Goal: Information Seeking & Learning: Find specific fact

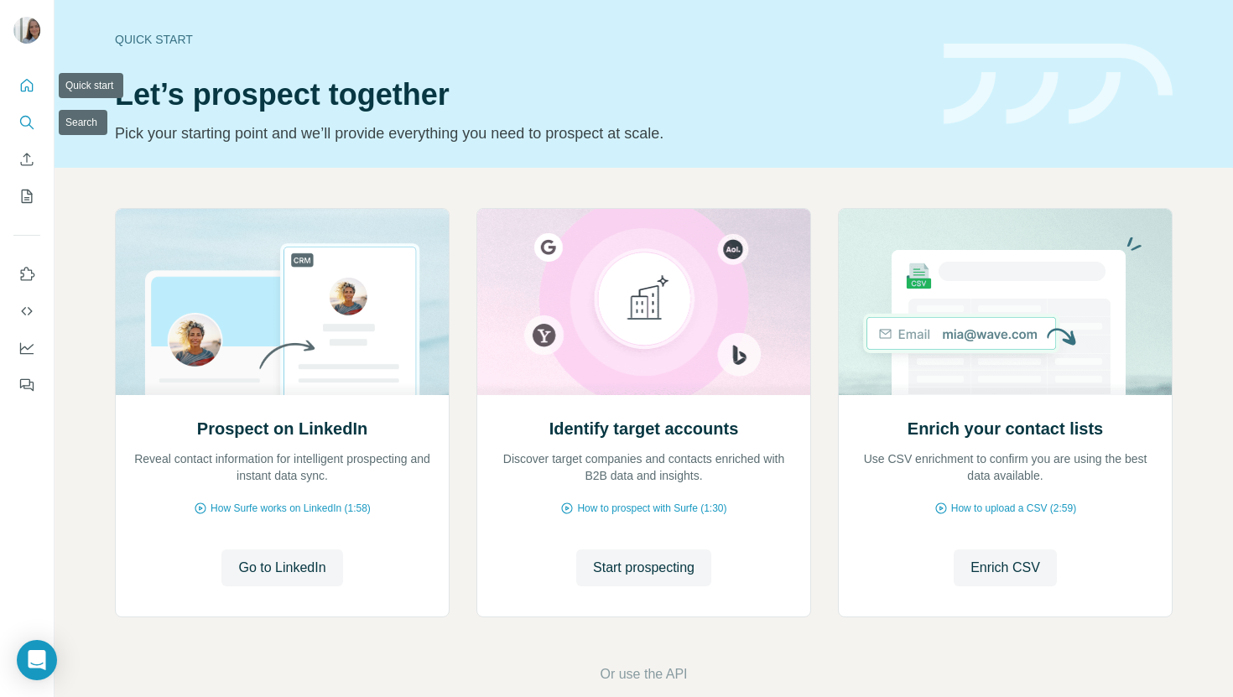
click at [25, 120] on icon "Search" at bounding box center [26, 122] width 17 height 17
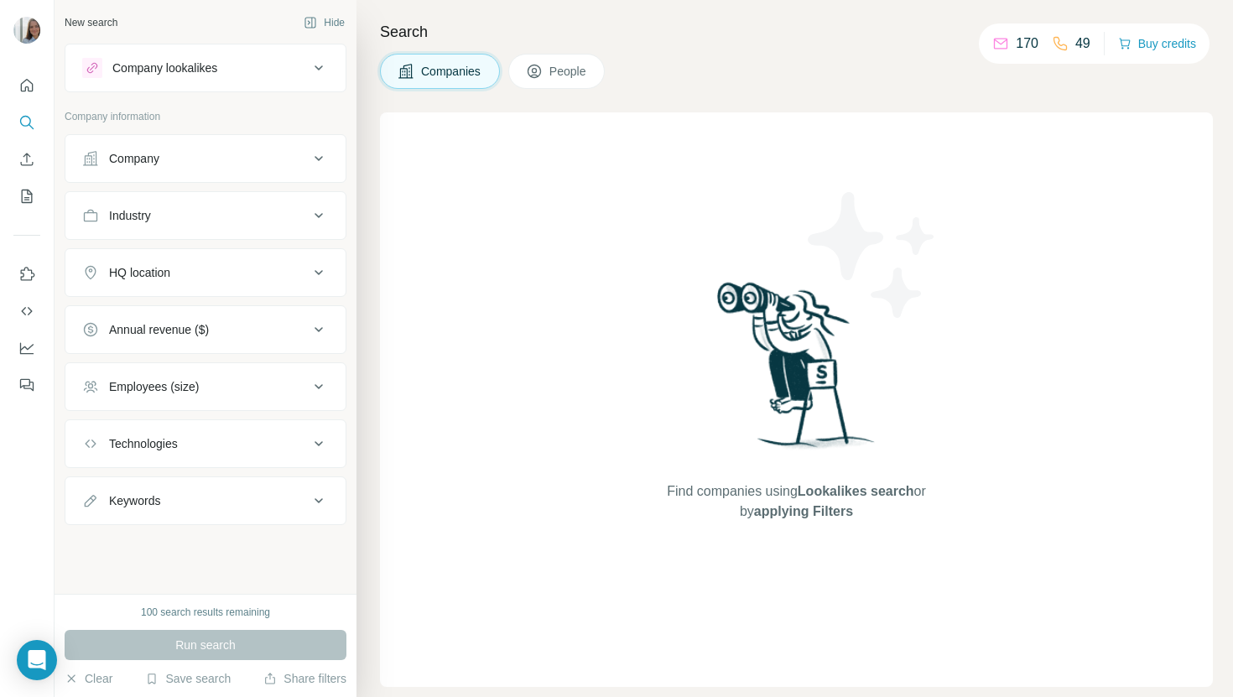
click at [316, 157] on icon at bounding box center [319, 158] width 8 height 5
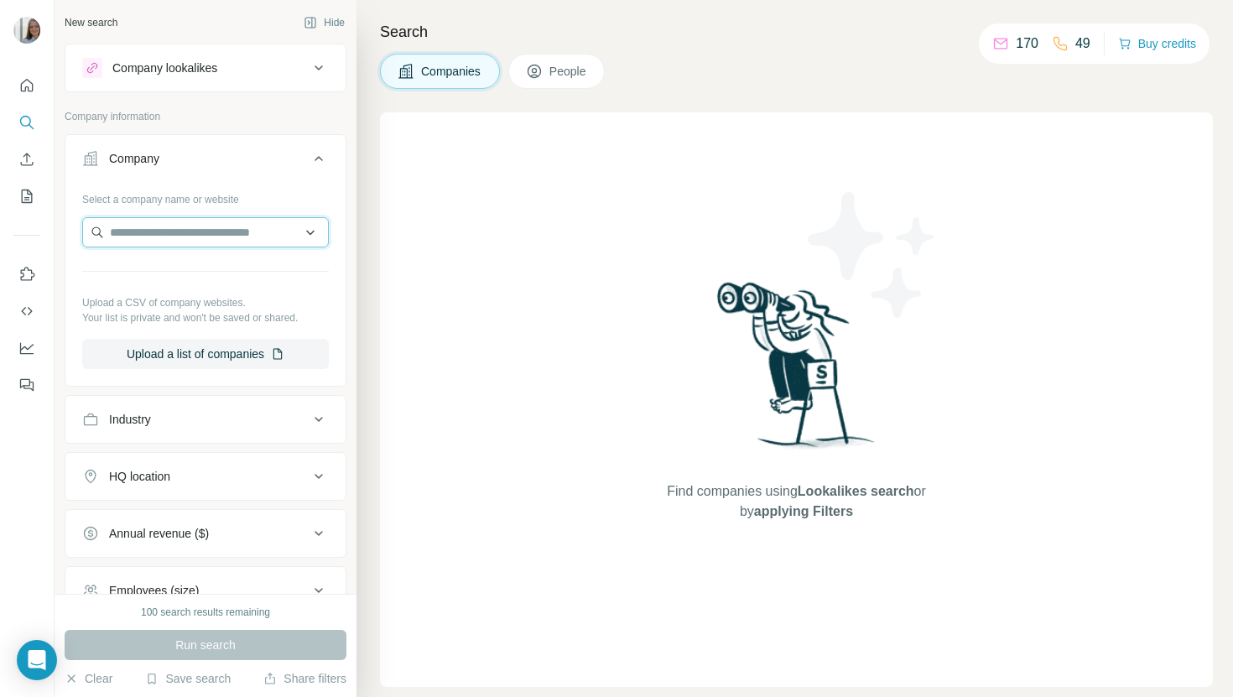
click at [164, 235] on input "text" at bounding box center [205, 232] width 247 height 30
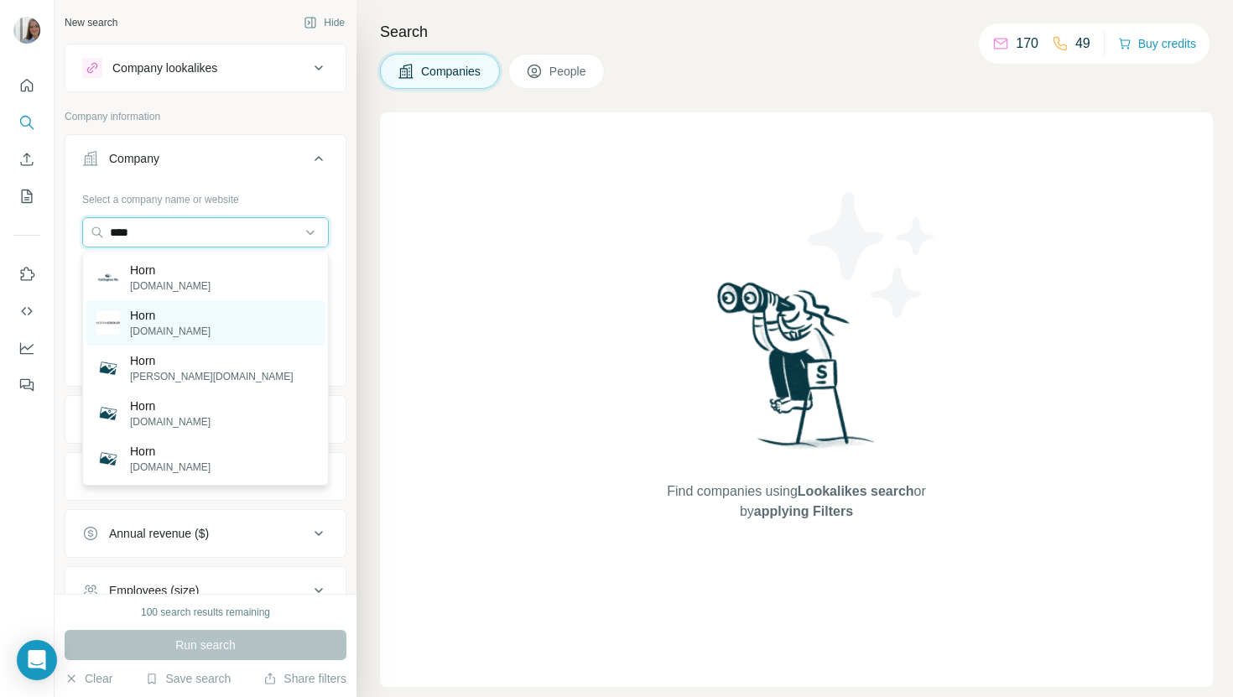
type input "****"
click at [144, 331] on p "[DOMAIN_NAME]" at bounding box center [170, 331] width 81 height 15
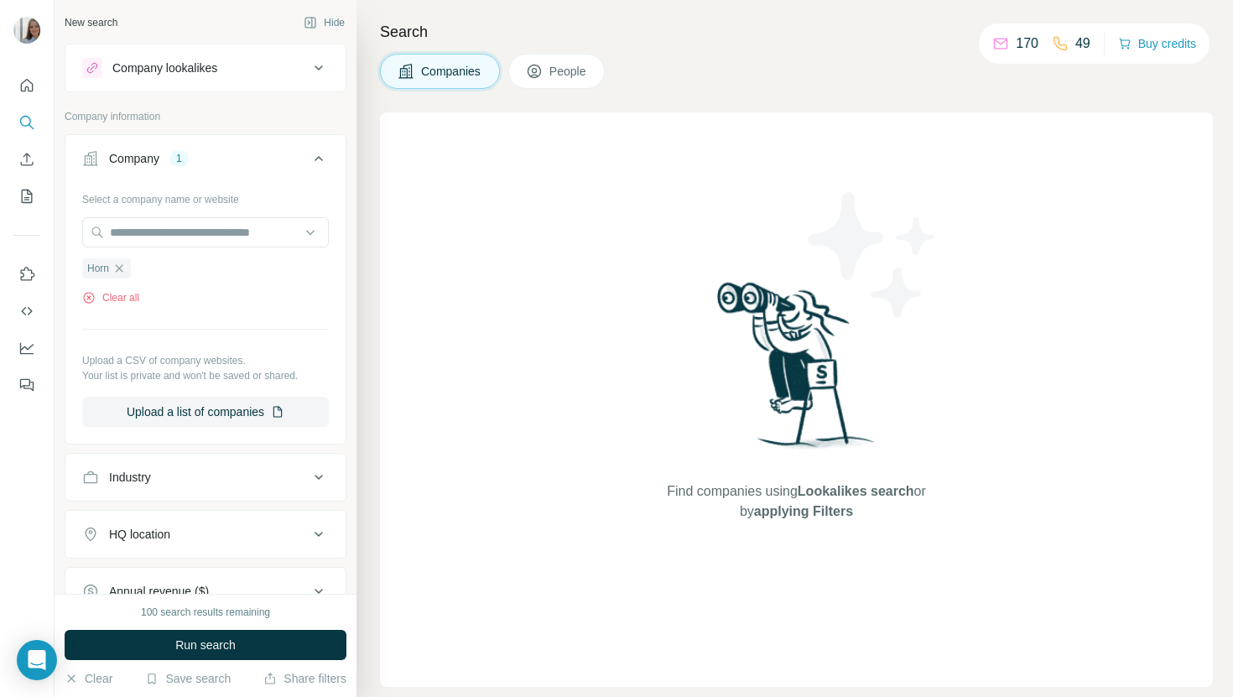
scroll to position [51, 0]
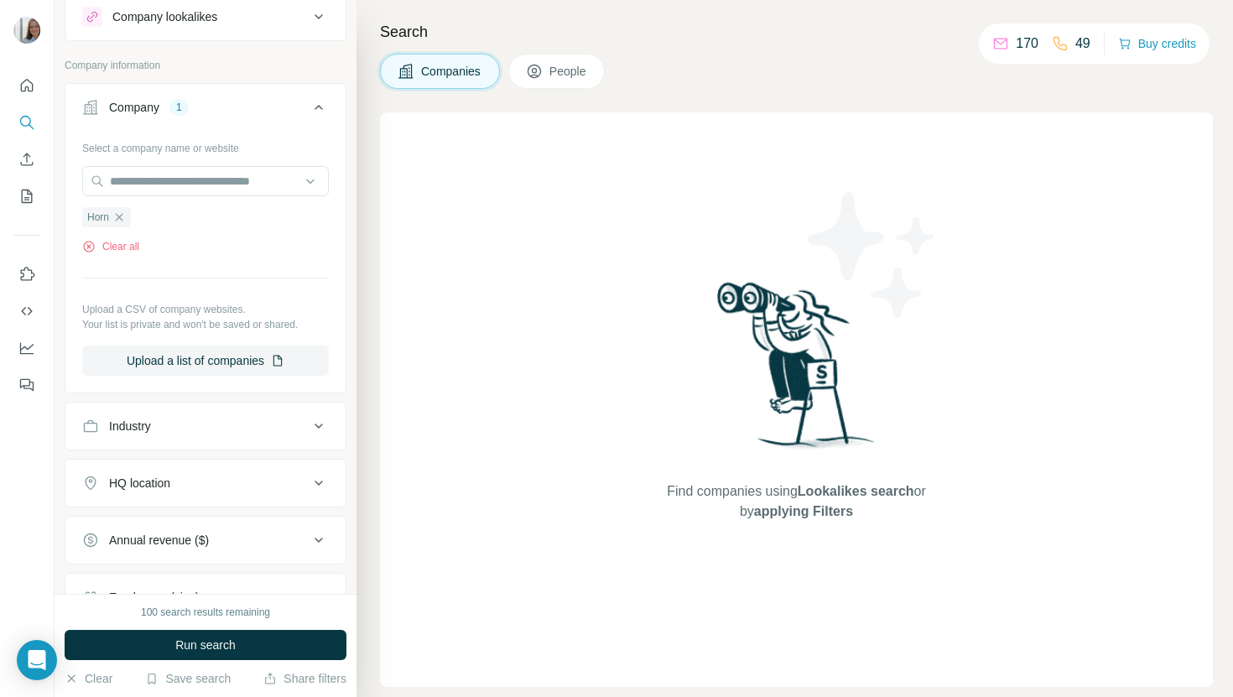
click at [548, 76] on button "People" at bounding box center [556, 71] width 97 height 35
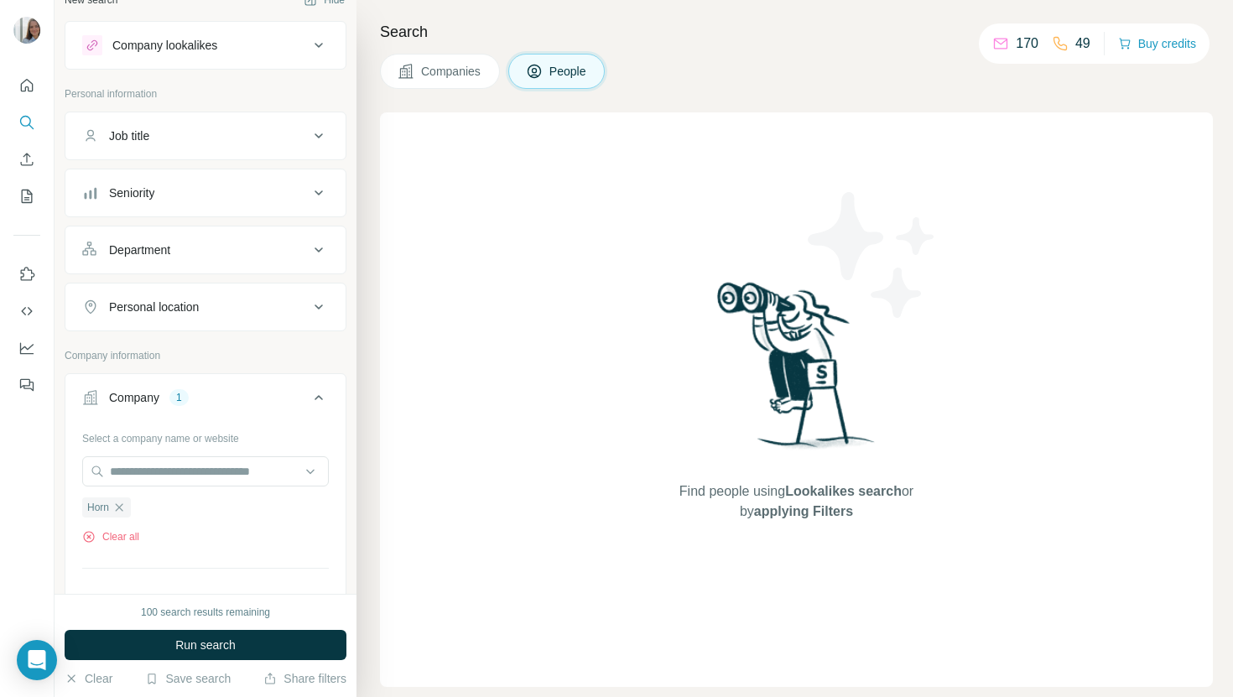
scroll to position [23, 0]
click at [315, 36] on icon at bounding box center [319, 44] width 20 height 20
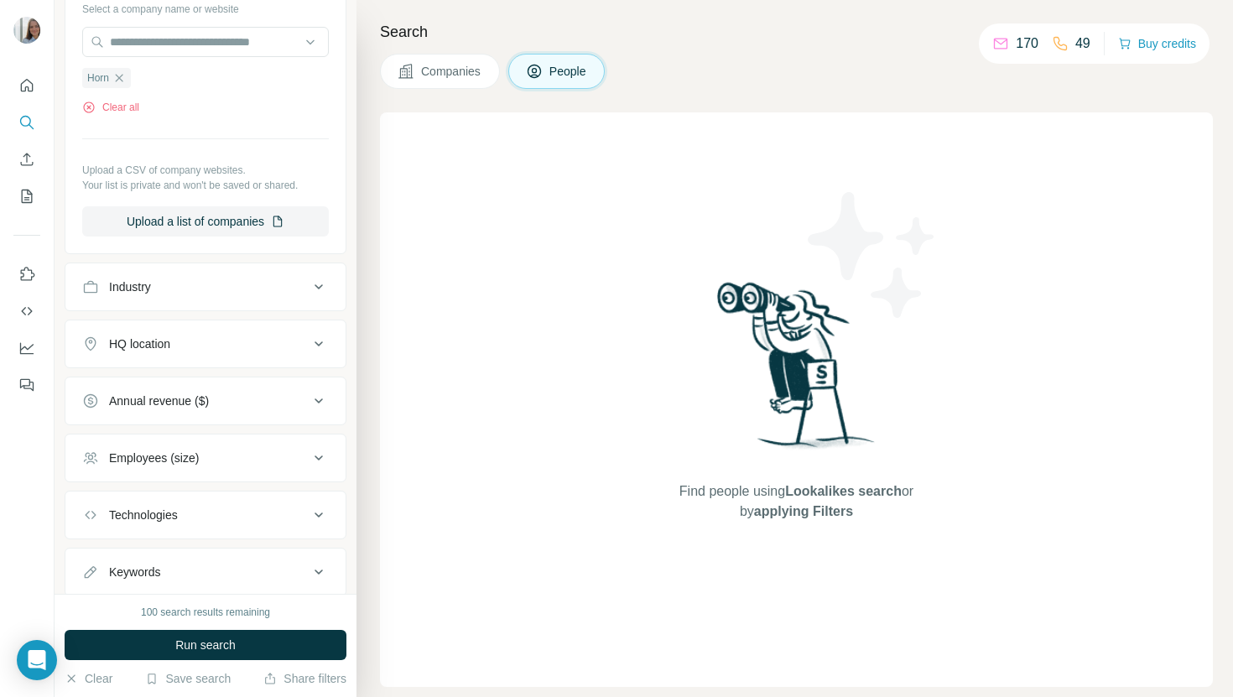
scroll to position [585, 0]
click at [109, 76] on span "Horn" at bounding box center [98, 76] width 22 height 15
click at [145, 45] on input "text" at bounding box center [205, 40] width 247 height 30
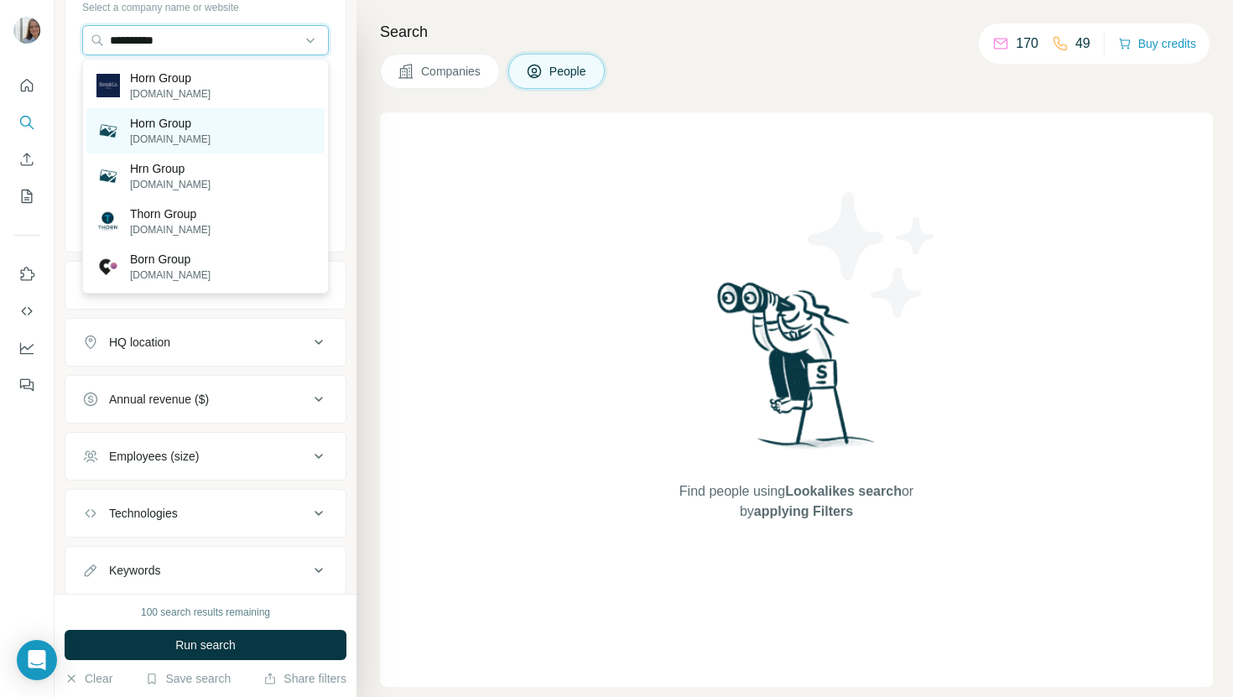
type input "**********"
click at [183, 124] on p "Horn Group" at bounding box center [170, 123] width 81 height 17
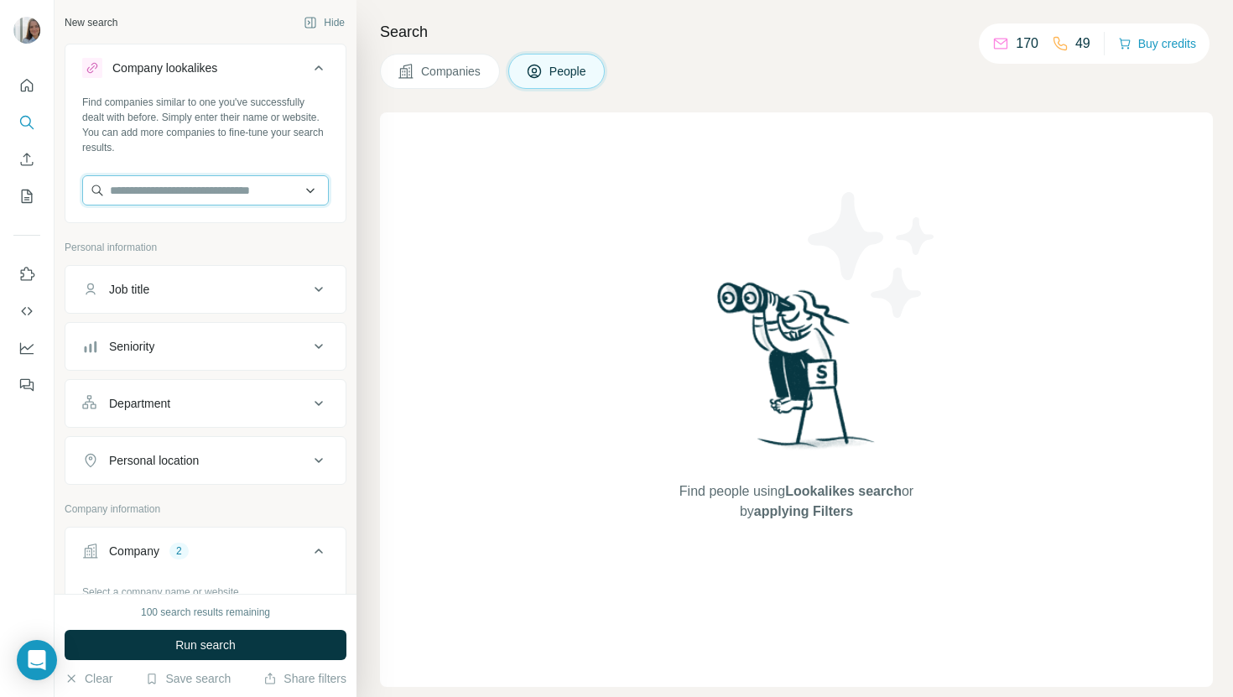
click at [154, 189] on input "text" at bounding box center [205, 190] width 247 height 30
paste input "**********"
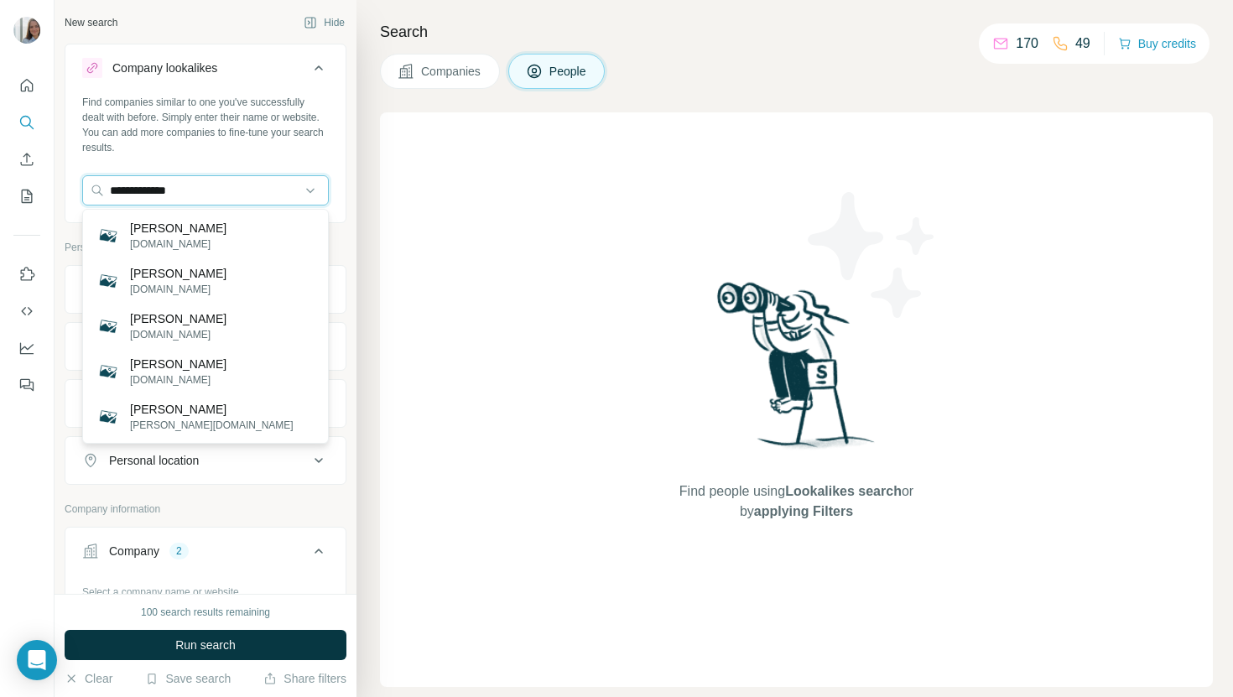
type input "**********"
click at [372, 240] on div "Search Companies People Find people using Lookalikes search or by applying Filt…" at bounding box center [795, 348] width 877 height 697
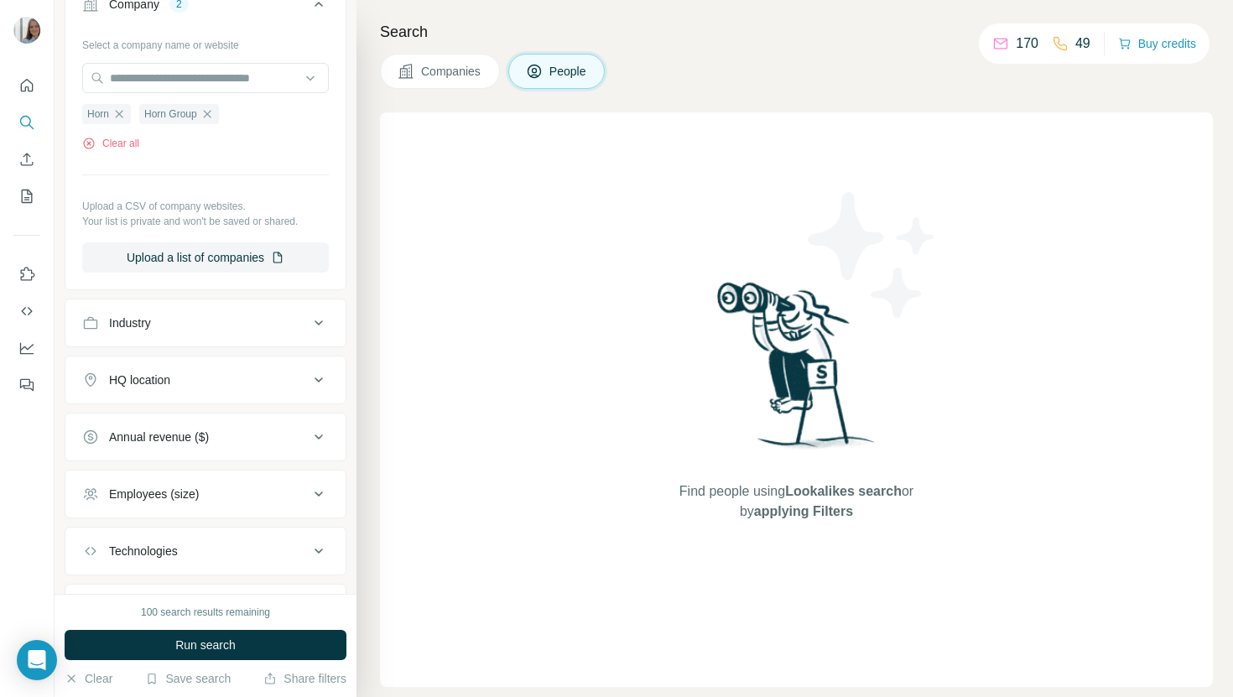
scroll to position [632, 0]
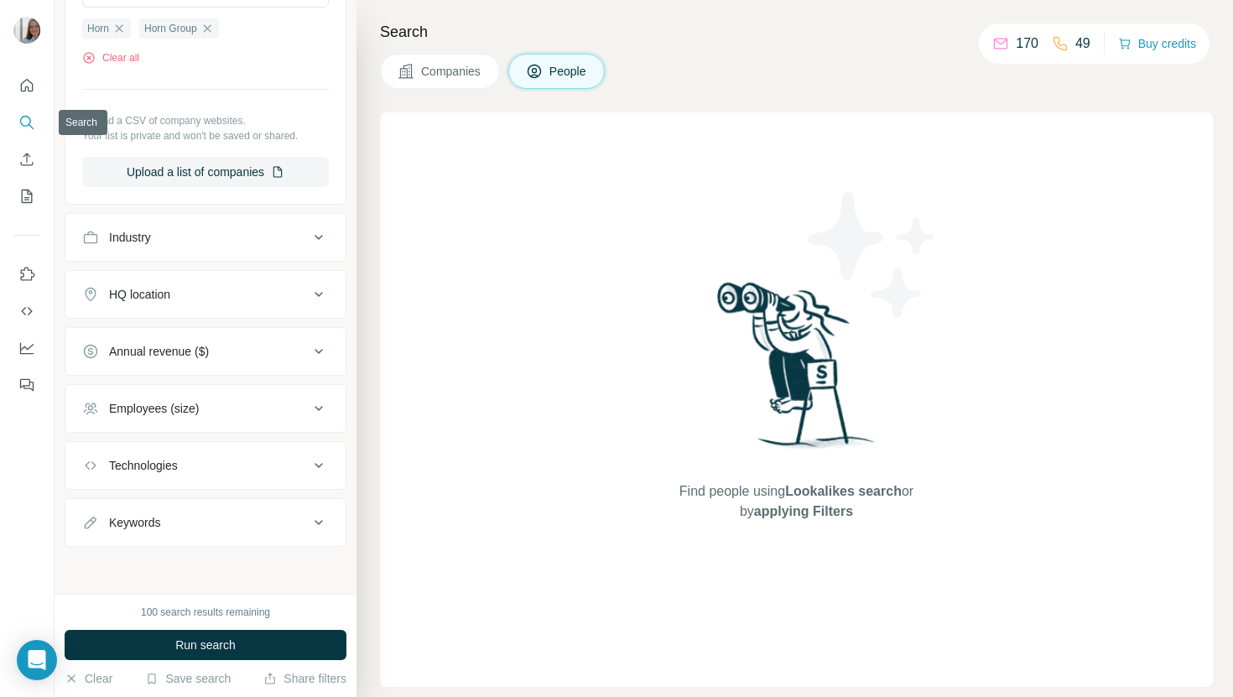
click at [21, 121] on icon "Search" at bounding box center [26, 122] width 17 height 17
click at [27, 91] on icon "Quick start" at bounding box center [26, 85] width 17 height 17
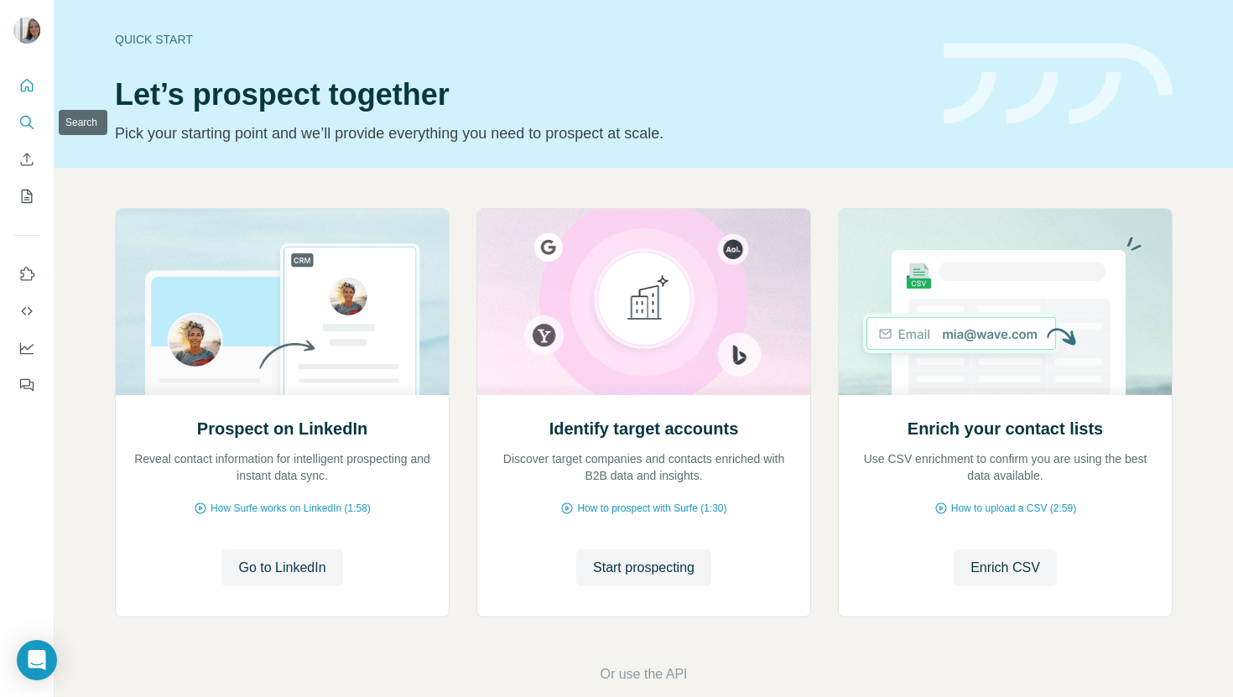
click at [30, 128] on icon "Search" at bounding box center [26, 122] width 17 height 17
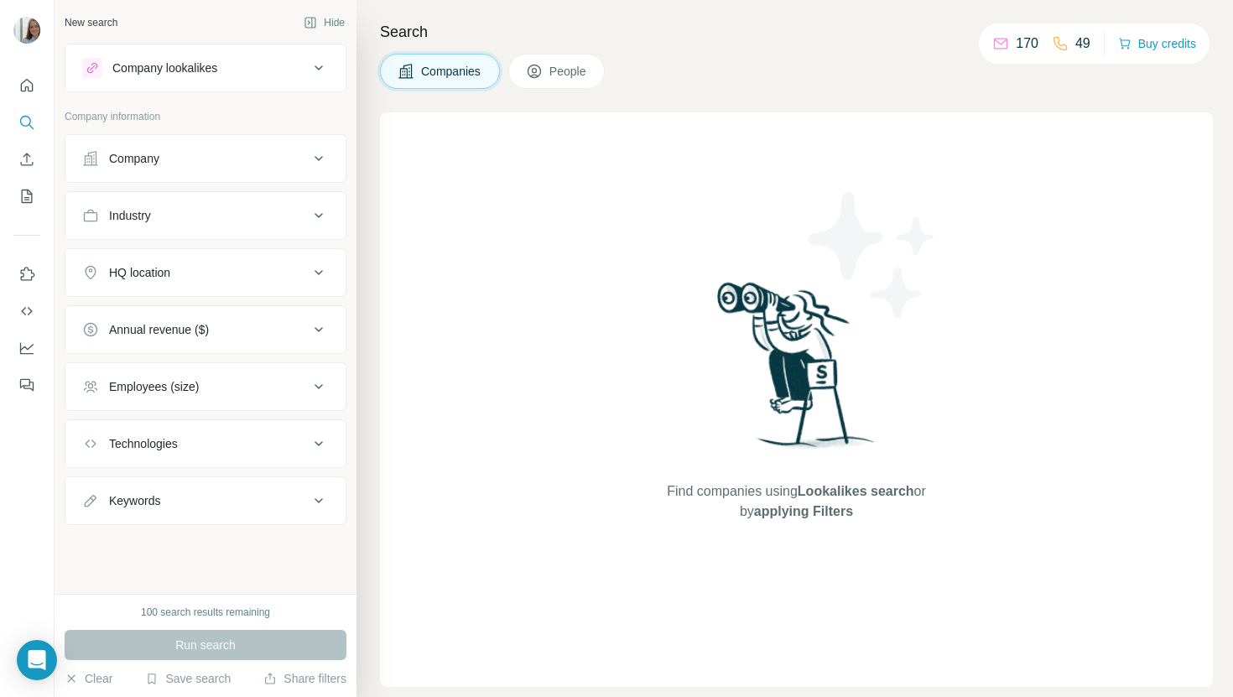
click at [552, 75] on button "People" at bounding box center [556, 71] width 97 height 35
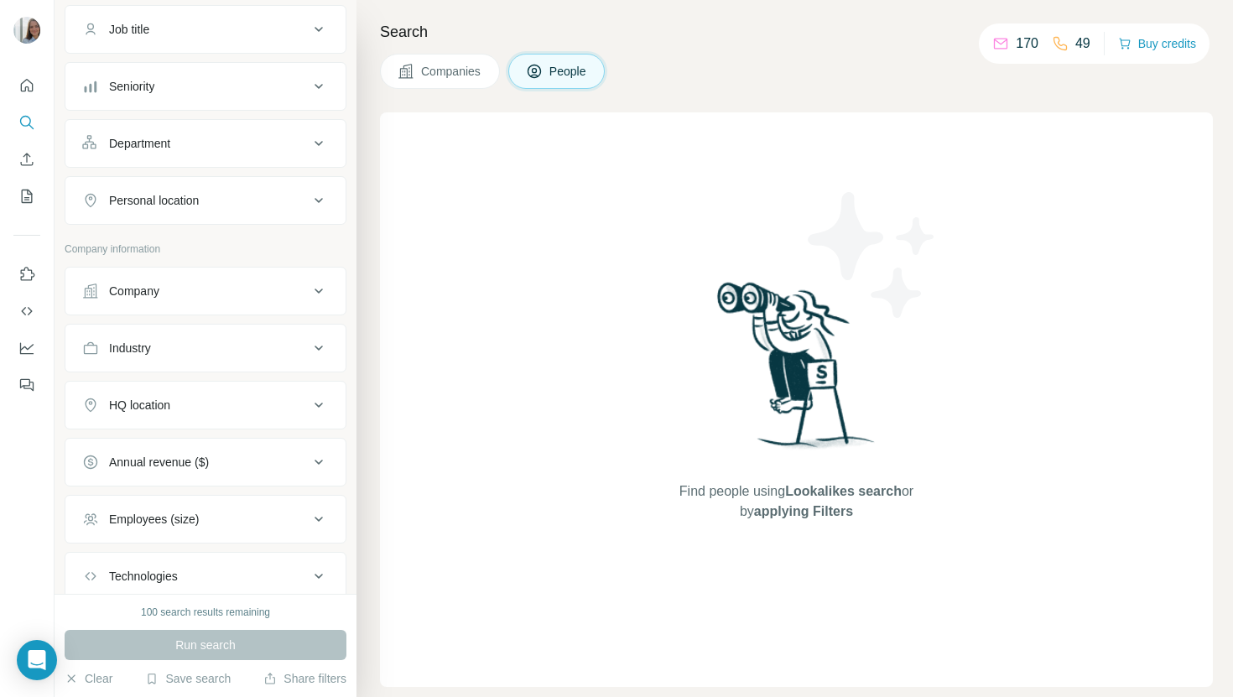
scroll to position [240, 0]
